Goal: Task Accomplishment & Management: Manage account settings

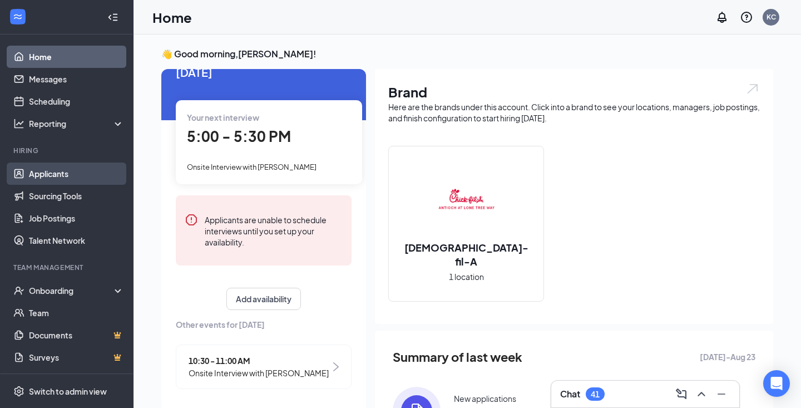
click at [45, 178] on link "Applicants" at bounding box center [76, 173] width 95 height 22
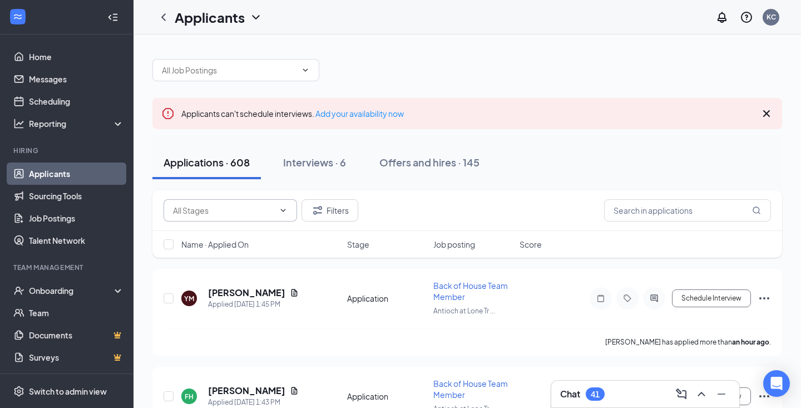
click at [201, 206] on input "text" at bounding box center [223, 210] width 101 height 12
click at [196, 216] on span at bounding box center [231, 210] width 134 height 22
click at [196, 208] on input "text" at bounding box center [223, 210] width 101 height 12
click at [206, 213] on input "text" at bounding box center [223, 210] width 101 height 12
click at [616, 212] on input "text" at bounding box center [687, 210] width 167 height 22
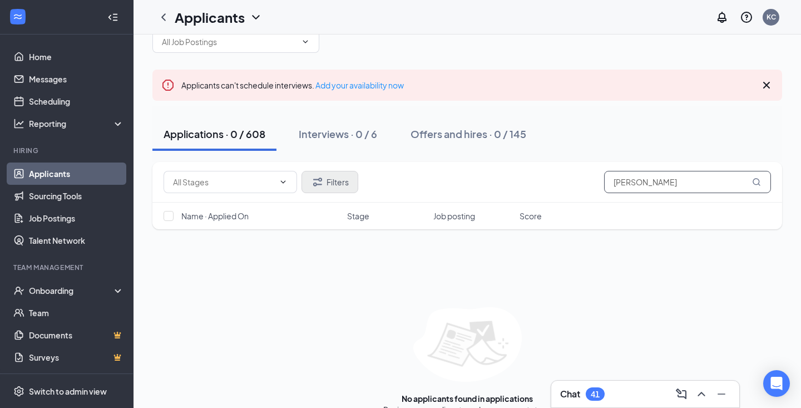
scroll to position [36, 0]
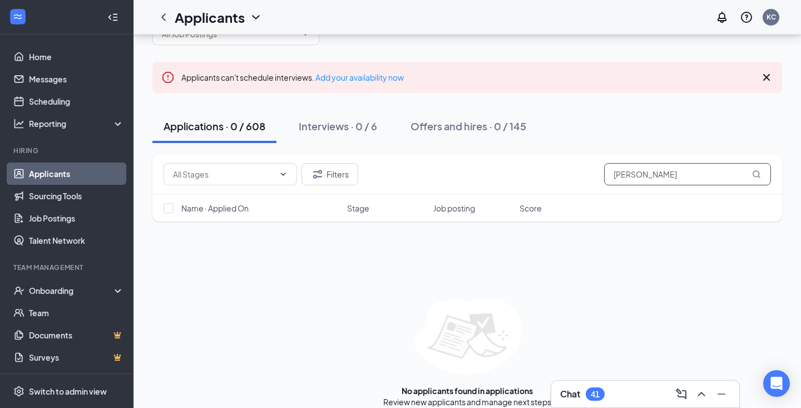
click at [667, 171] on input "[PERSON_NAME]" at bounding box center [687, 174] width 167 height 22
type input "[PERSON_NAME]"
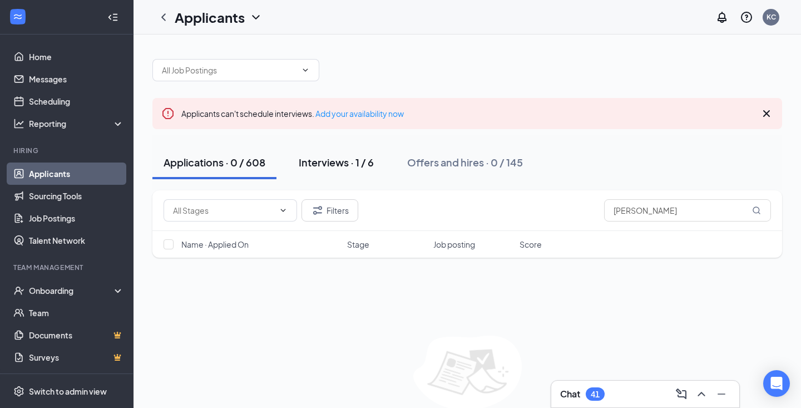
click at [318, 157] on div "Interviews · 1 / 6" at bounding box center [336, 162] width 75 height 14
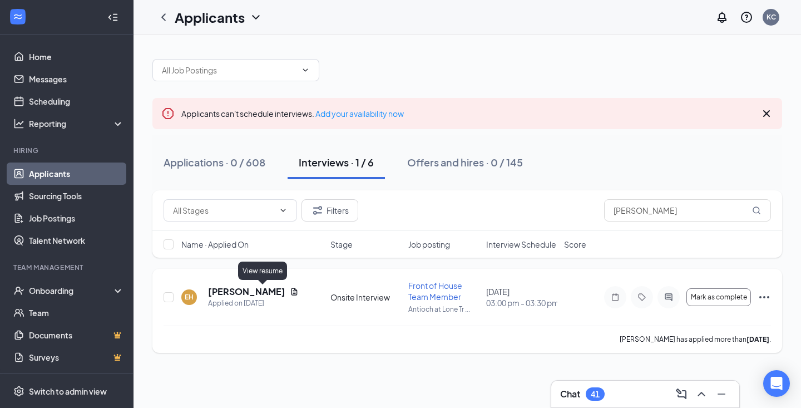
click at [292, 290] on icon "Document" at bounding box center [295, 291] width 6 height 7
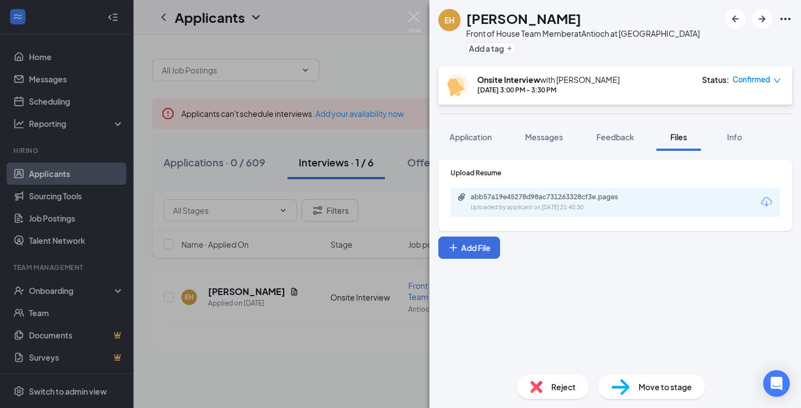
click at [419, 17] on img at bounding box center [414, 22] width 14 height 22
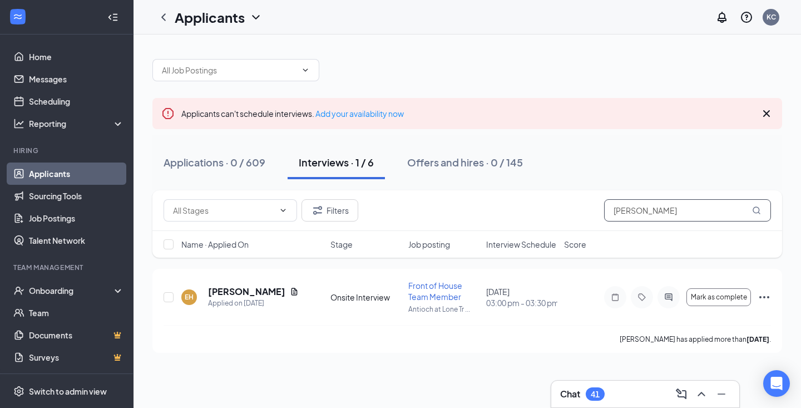
click at [661, 203] on input "[PERSON_NAME]" at bounding box center [687, 210] width 167 height 22
type input "[PERSON_NAME]"
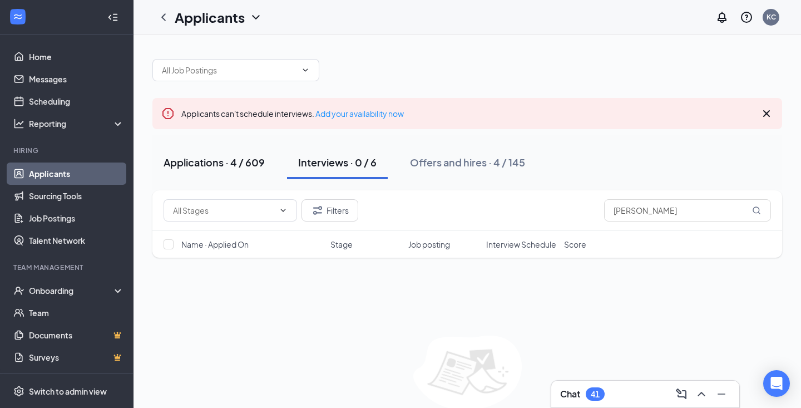
click at [212, 163] on div "Applications · 4 / 609" at bounding box center [214, 162] width 101 height 14
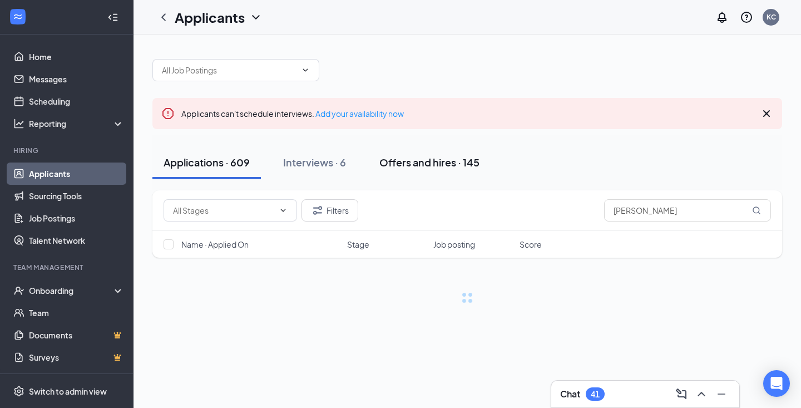
click at [454, 164] on div "Offers and hires · 145" at bounding box center [429, 162] width 100 height 14
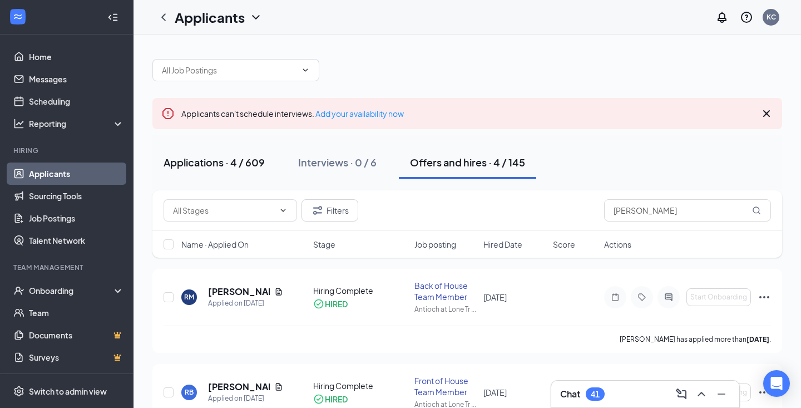
click at [257, 150] on button "Applications · 4 / 609" at bounding box center [214, 162] width 124 height 33
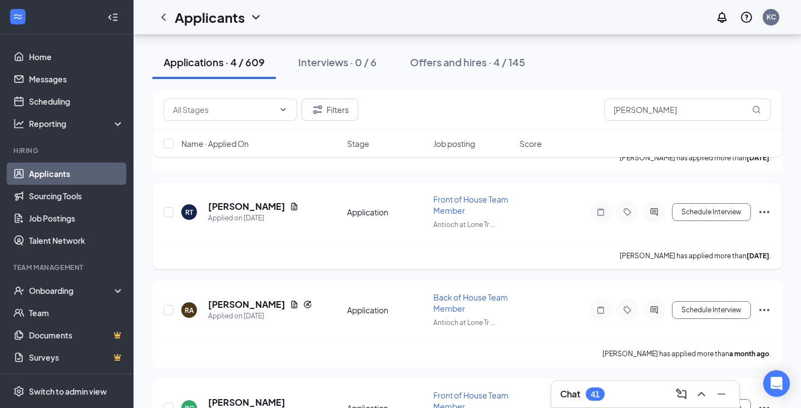
scroll to position [192, 0]
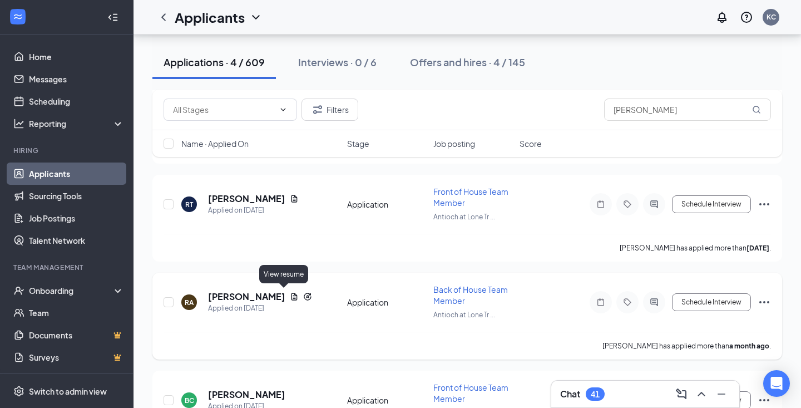
click at [290, 294] on icon "Document" at bounding box center [294, 296] width 9 height 9
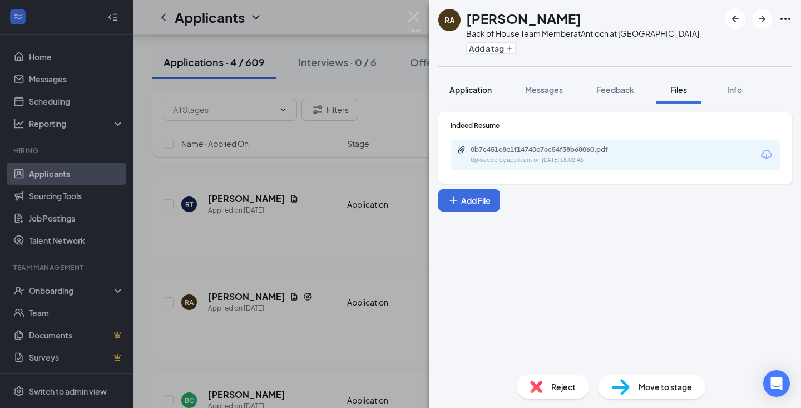
click at [459, 94] on span "Application" at bounding box center [471, 90] width 42 height 10
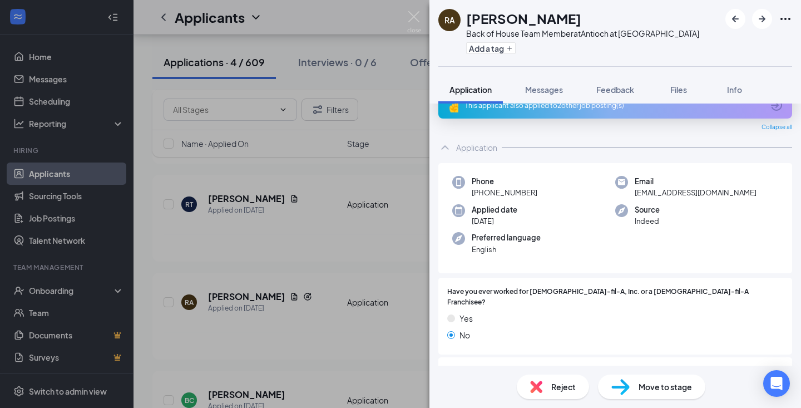
scroll to position [26, 0]
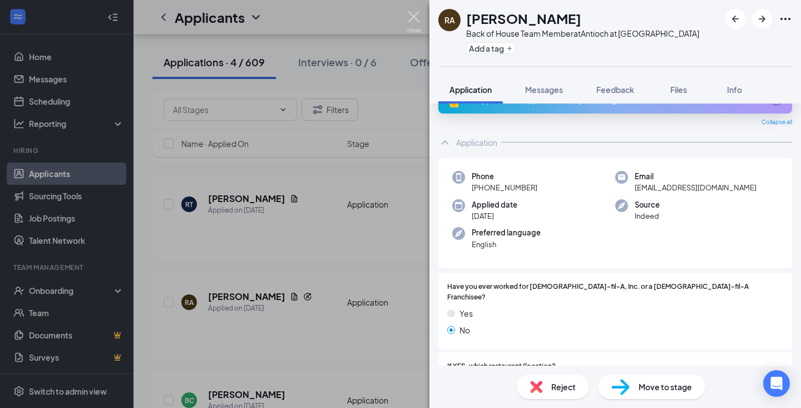
click at [418, 22] on img at bounding box center [414, 22] width 14 height 22
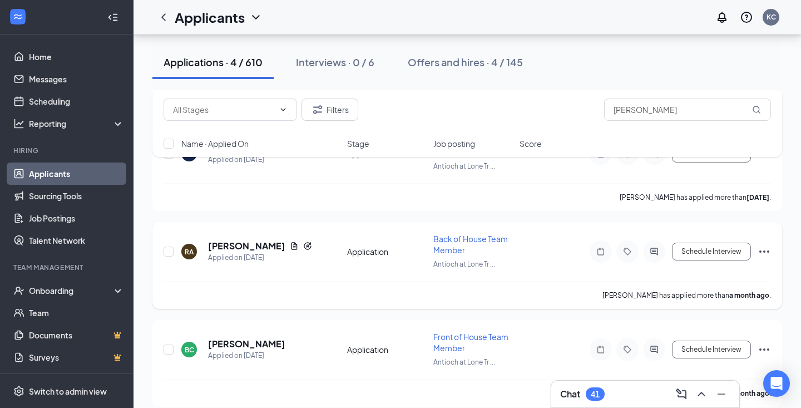
scroll to position [239, 0]
